Goal: Go to known website: Access a specific website the user already knows

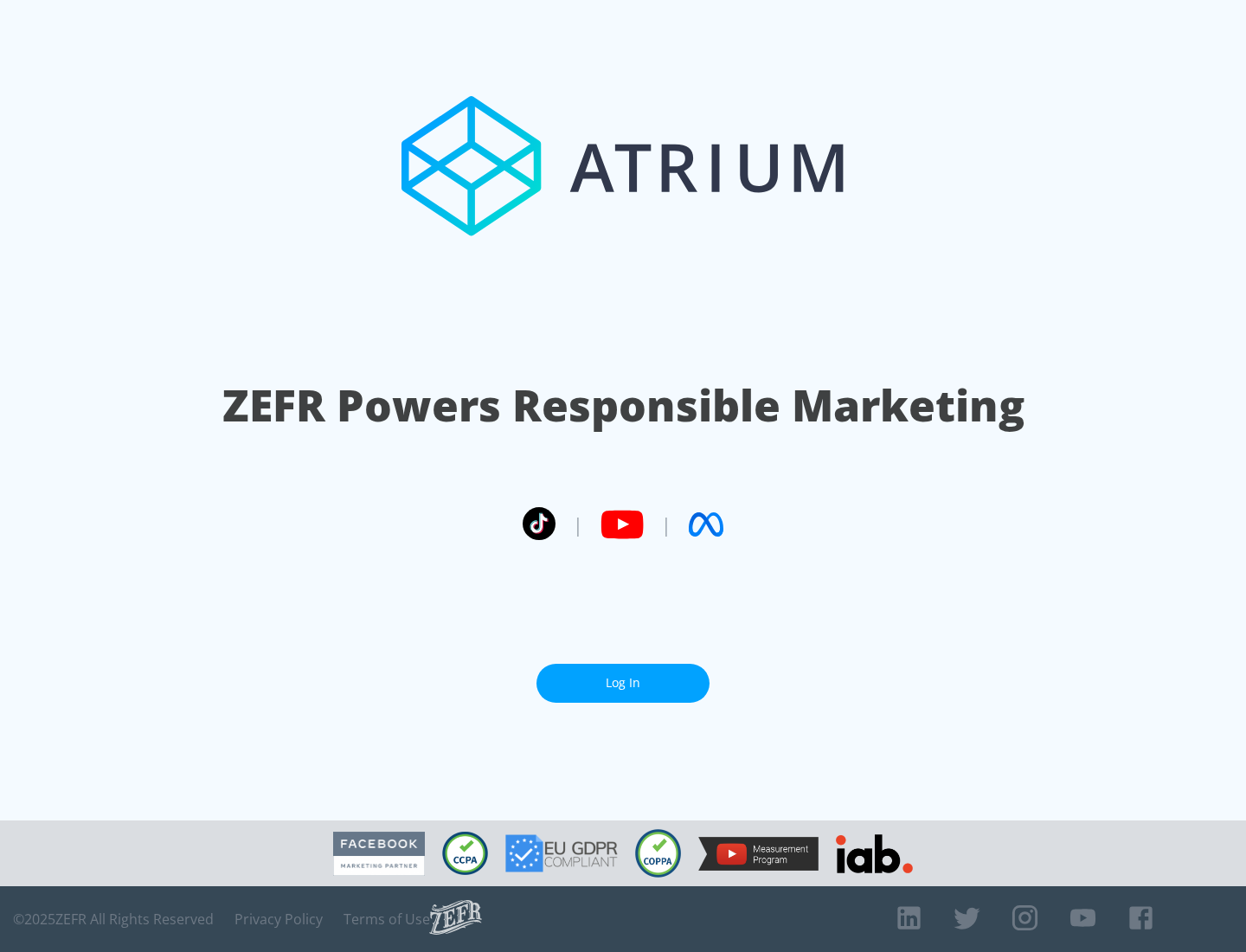
click at [623, 683] on link "Log In" at bounding box center [622, 684] width 173 height 39
